Goal: Task Accomplishment & Management: Manage account settings

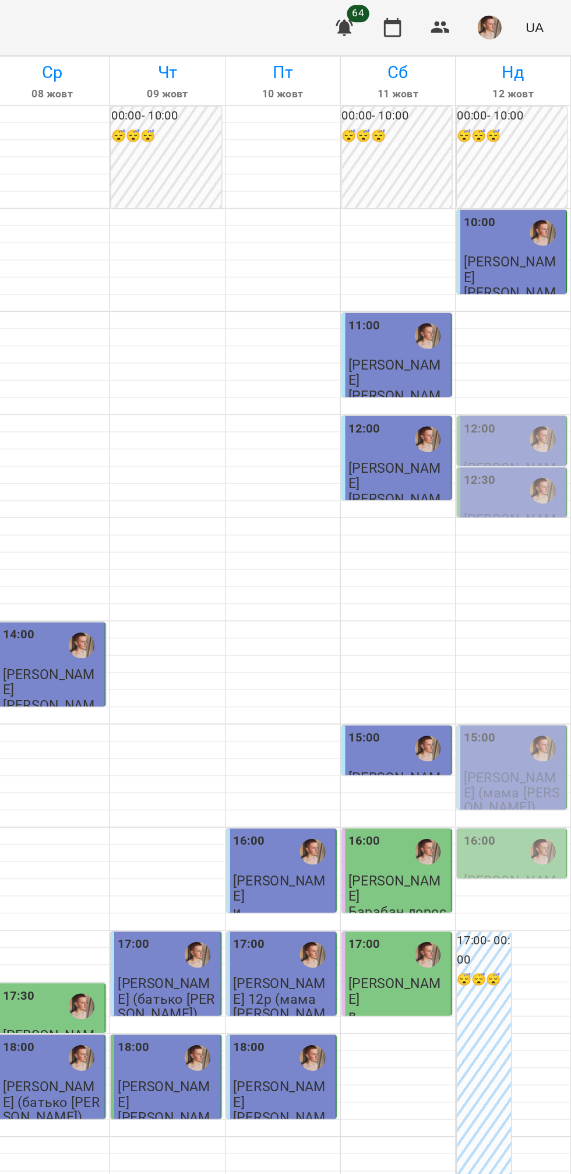
click at [523, 311] on div "12:00" at bounding box center [531, 297] width 67 height 27
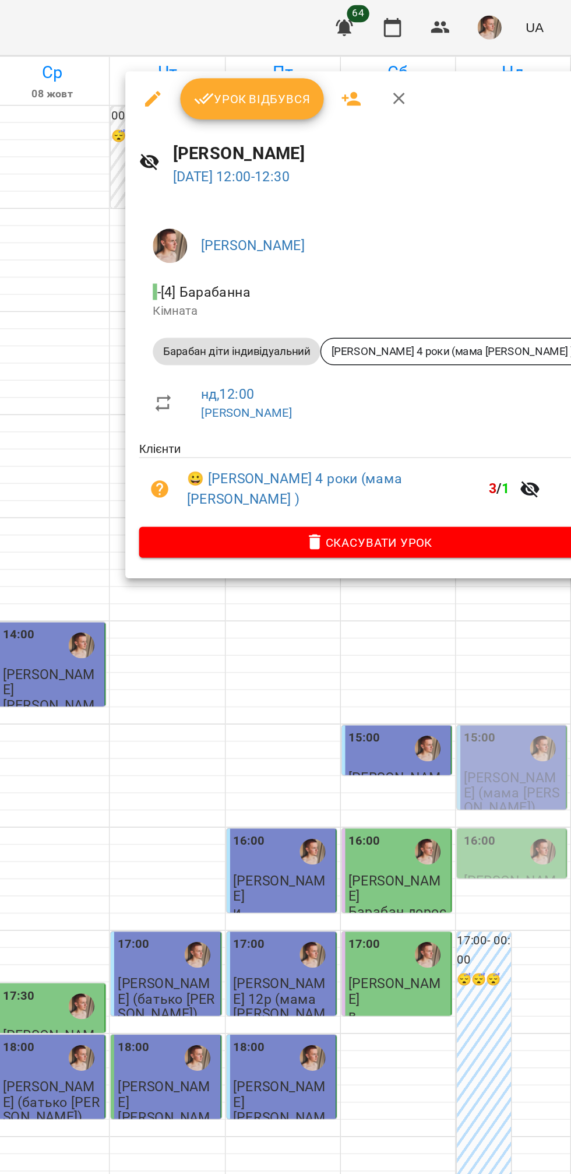
click at [375, 79] on button "Урок відбувся" at bounding box center [355, 67] width 98 height 28
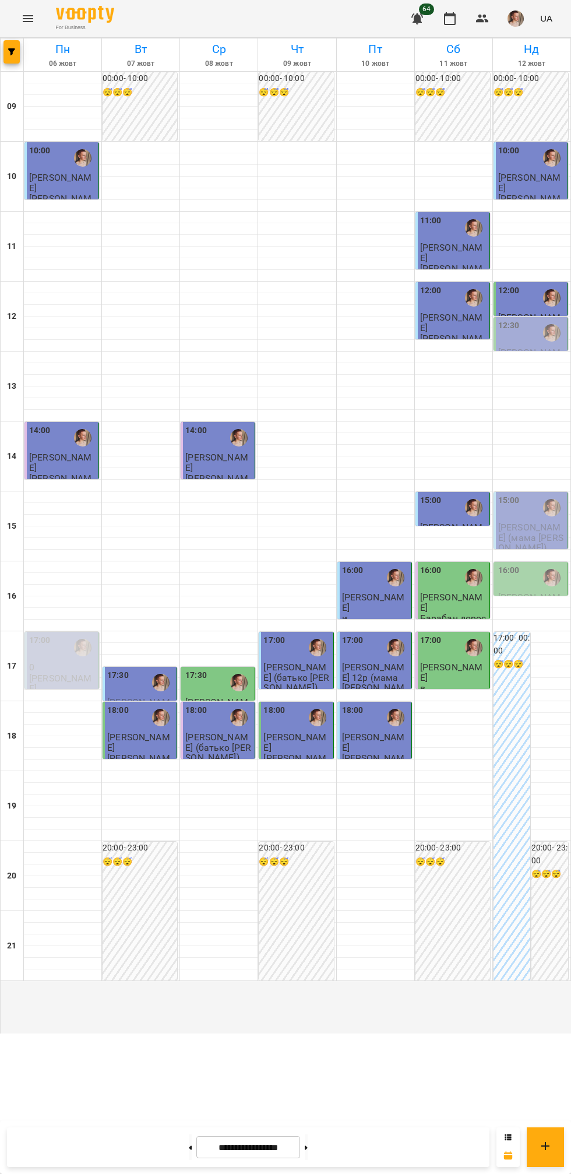
click at [534, 378] on span "[PERSON_NAME] (мама [PERSON_NAME])" at bounding box center [530, 362] width 65 height 31
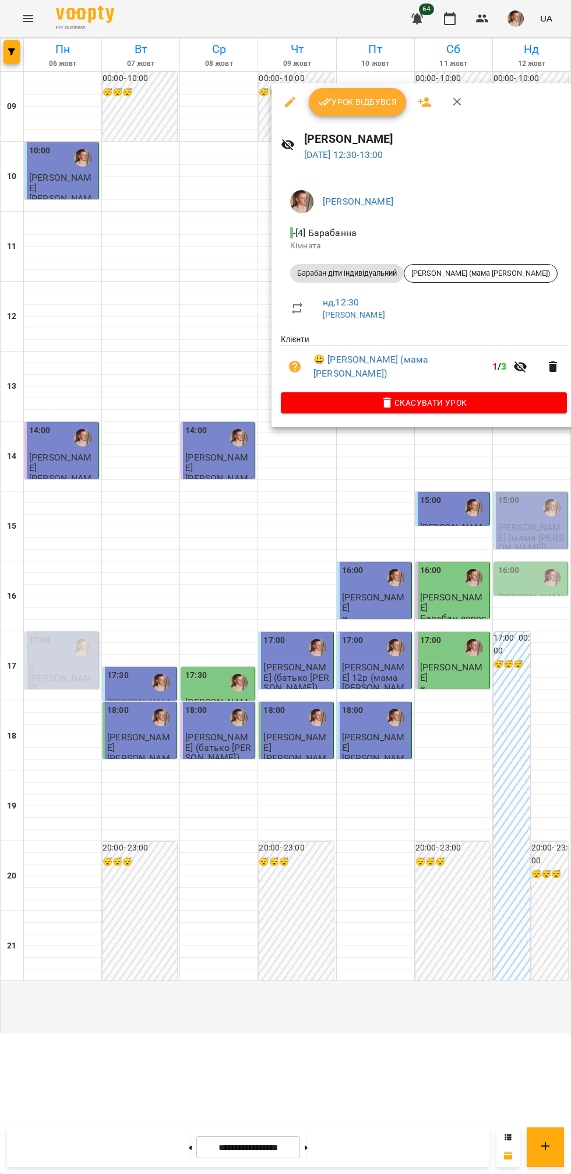
click at [375, 105] on span "Урок відбувся" at bounding box center [357, 102] width 79 height 14
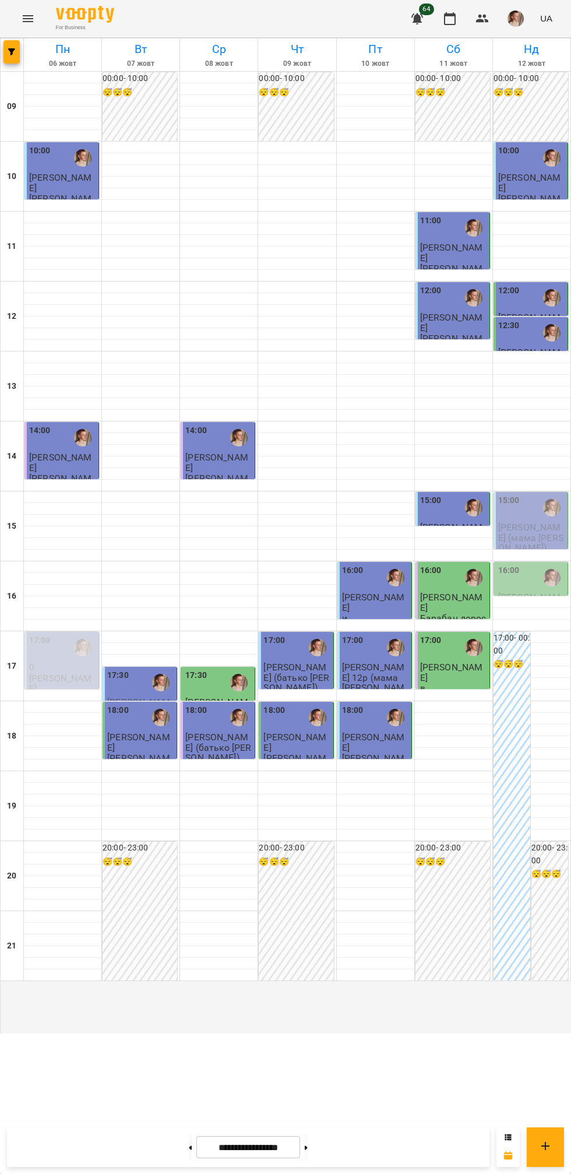
click at [515, 19] on img "button" at bounding box center [516, 18] width 16 height 16
click at [540, 51] on span "[PERSON_NAME]" at bounding box center [521, 44] width 74 height 14
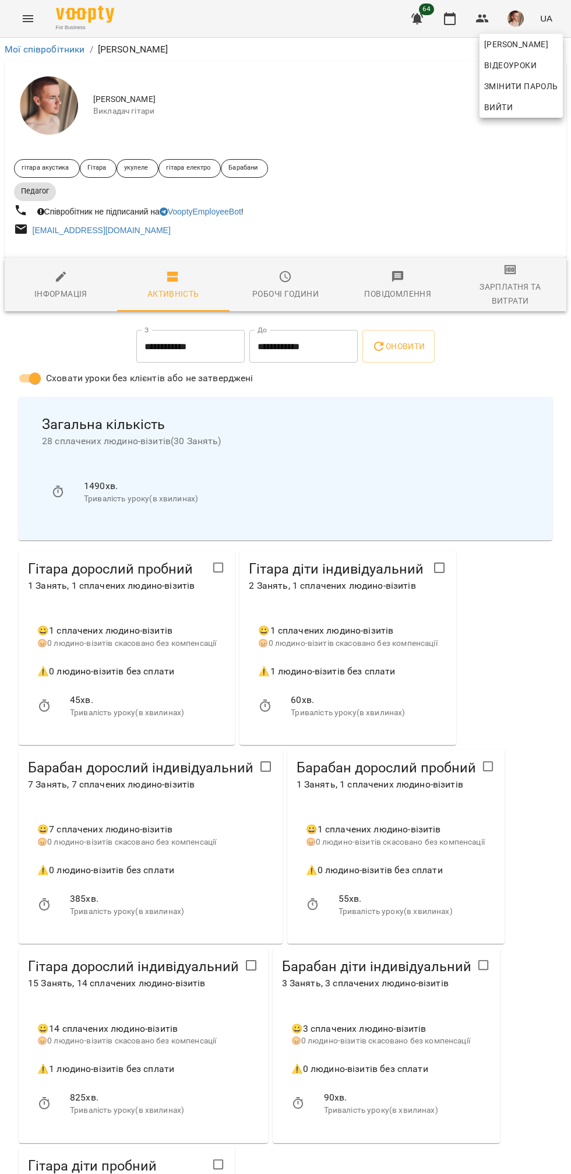
click at [524, 280] on div at bounding box center [285, 587] width 571 height 1174
click at [509, 283] on div "Зарплатня та Витрати" at bounding box center [510, 294] width 98 height 28
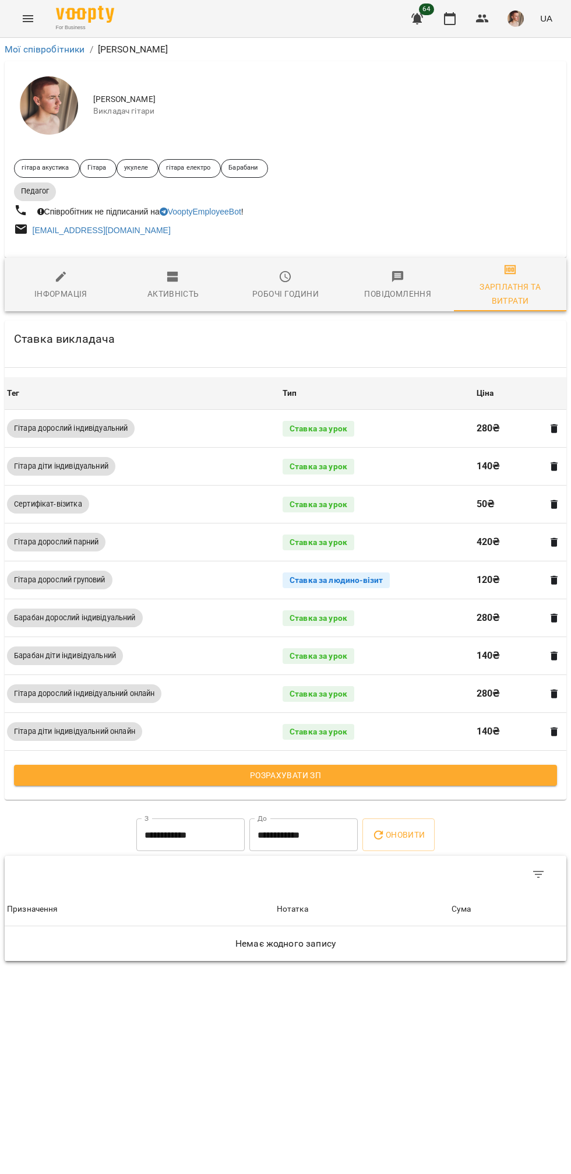
click at [411, 777] on span "Розрахувати ЗП" at bounding box center [285, 775] width 524 height 14
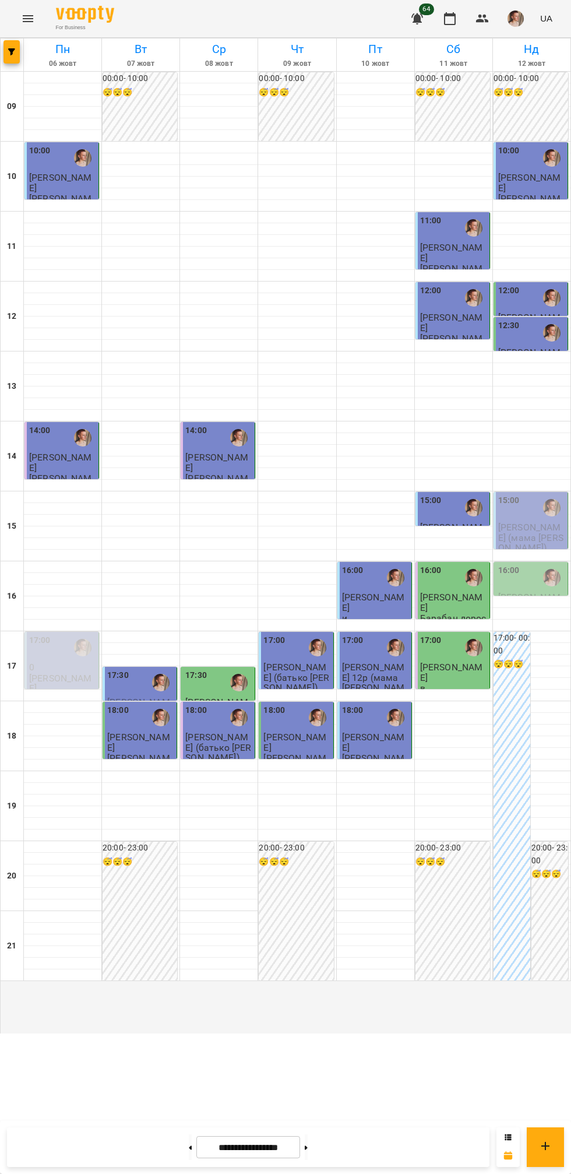
click at [308, 1146] on button at bounding box center [306, 1147] width 3 height 26
type input "**********"
